Goal: Download file/media

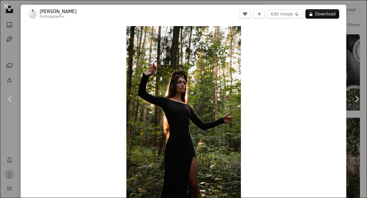
scroll to position [25, 0]
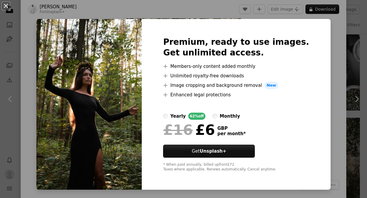
click at [8, 7] on button "An X shape" at bounding box center [5, 5] width 7 height 7
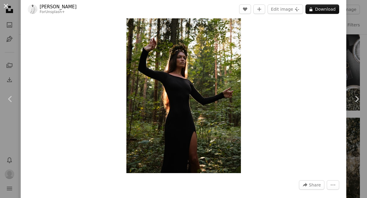
click at [8, 6] on button "An X shape" at bounding box center [5, 5] width 7 height 7
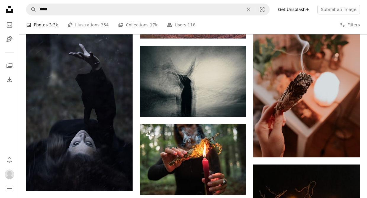
scroll to position [4312, 0]
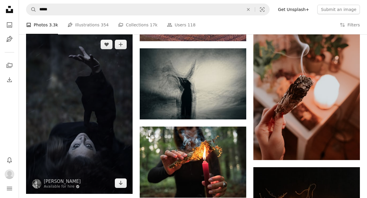
click at [113, 96] on img at bounding box center [79, 114] width 107 height 160
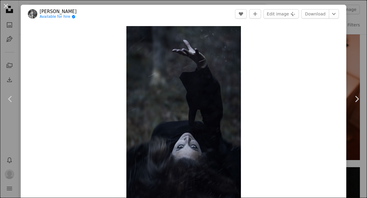
click at [53, 12] on link "[PERSON_NAME]" at bounding box center [58, 12] width 37 height 6
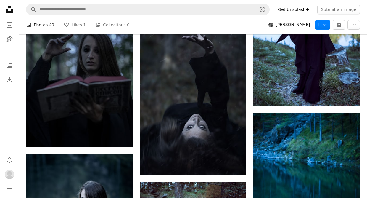
scroll to position [790, 0]
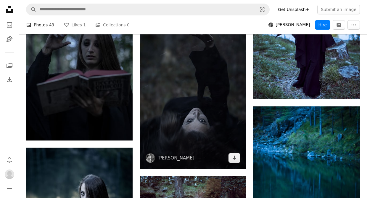
click at [193, 99] on img at bounding box center [193, 89] width 107 height 160
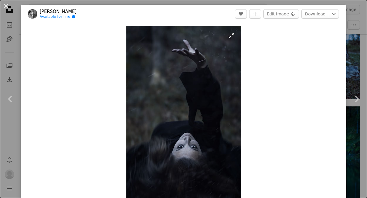
click at [188, 125] on img "Zoom in on this image" at bounding box center [183, 112] width 114 height 172
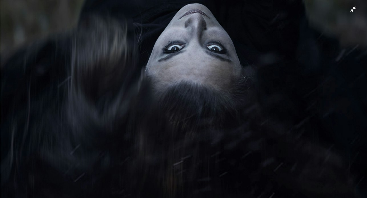
scroll to position [338, 0]
